Goal: Information Seeking & Learning: Learn about a topic

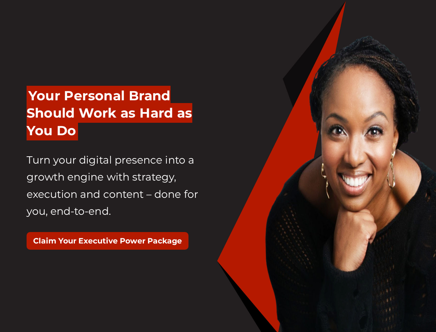
click at [218, 166] on div "Your Personal Brand Should Work as Hard as You Do Turn your digital presence in…" at bounding box center [119, 171] width 197 height 186
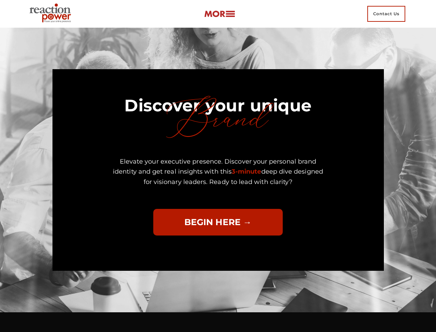
click at [218, 166] on p "Elevate your executive presence. Discover your personal brand identity and get …" at bounding box center [218, 171] width 211 height 31
